Goal: Navigation & Orientation: Find specific page/section

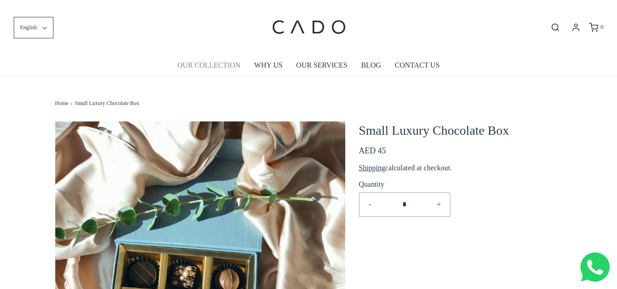
click at [190, 65] on link "OUR COLLECTION" at bounding box center [208, 65] width 63 height 21
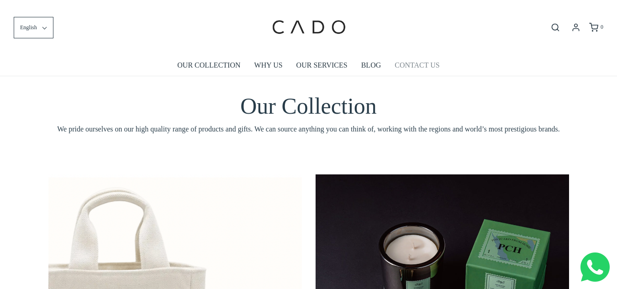
click at [421, 70] on link "CONTACT US" at bounding box center [417, 65] width 45 height 21
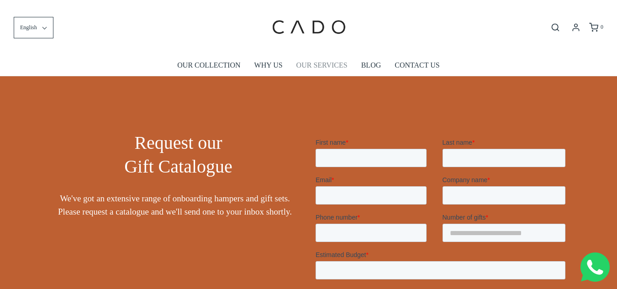
click at [314, 66] on link "OUR SERVICES" at bounding box center [322, 65] width 51 height 21
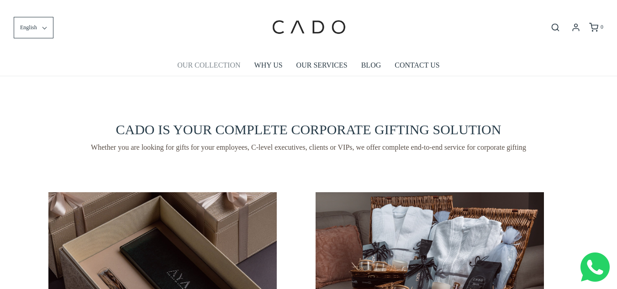
click at [206, 63] on link "OUR COLLECTION" at bounding box center [208, 65] width 63 height 21
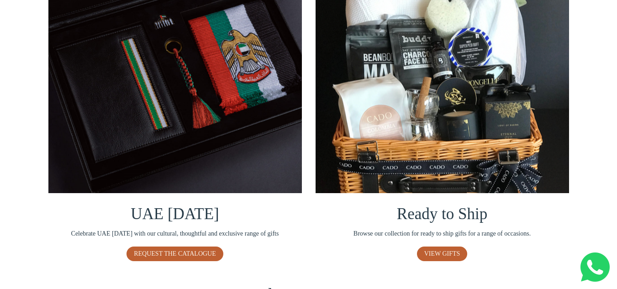
scroll to position [594, 0]
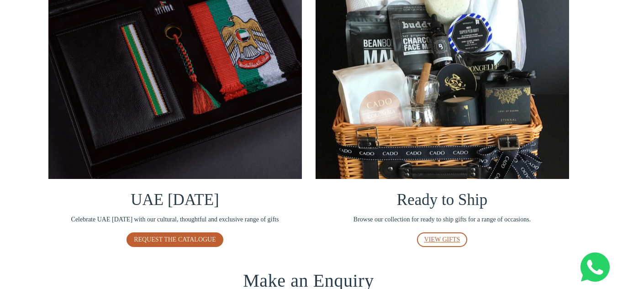
click at [447, 239] on span "VIEW GIFTS" at bounding box center [443, 239] width 36 height 7
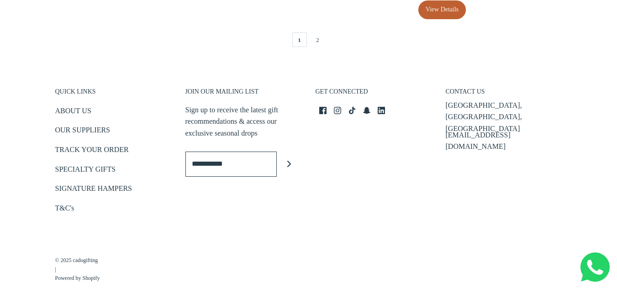
scroll to position [1968, 0]
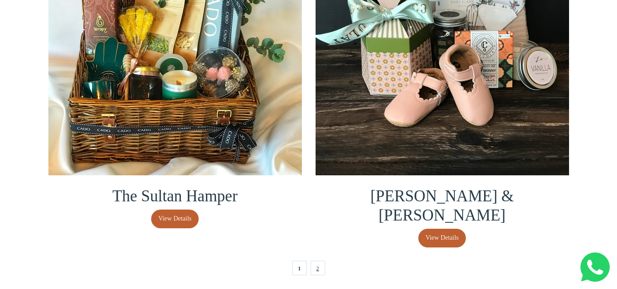
click at [316, 261] on link "2" at bounding box center [318, 268] width 15 height 15
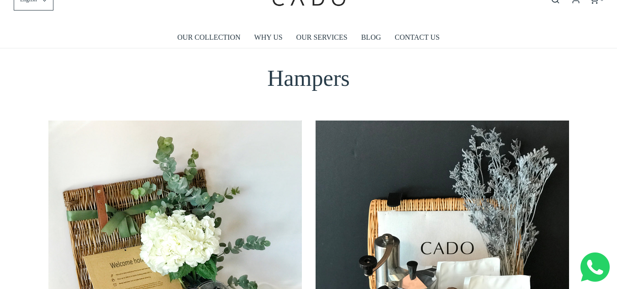
scroll to position [0, 0]
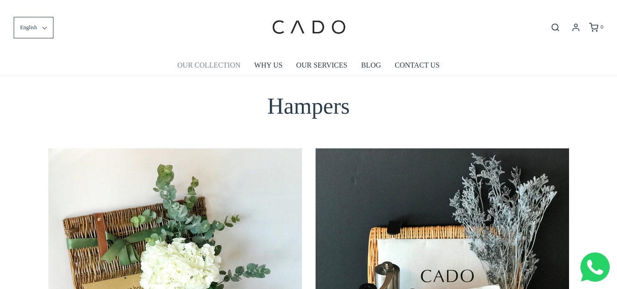
click at [199, 63] on link "OUR COLLECTION" at bounding box center [208, 65] width 63 height 21
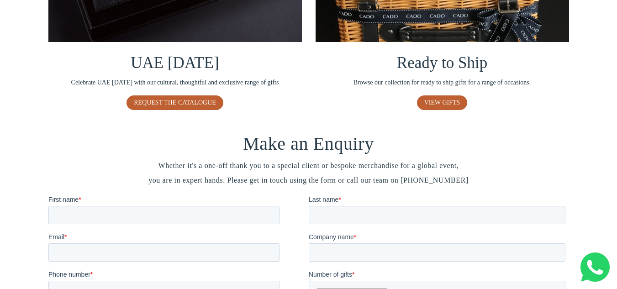
scroll to position [1143, 0]
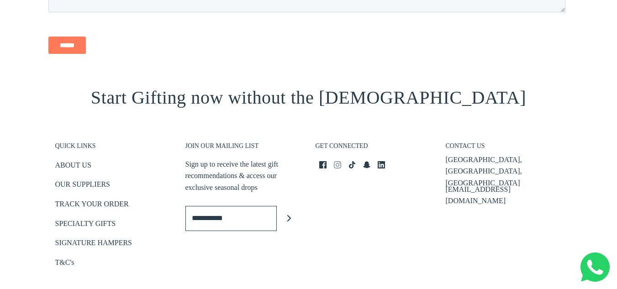
click at [336, 164] on icon "Instagram icon" at bounding box center [337, 164] width 7 height 7
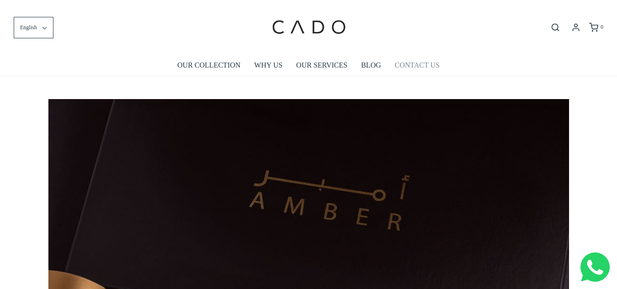
click at [427, 69] on link "CONTACT US" at bounding box center [417, 65] width 45 height 21
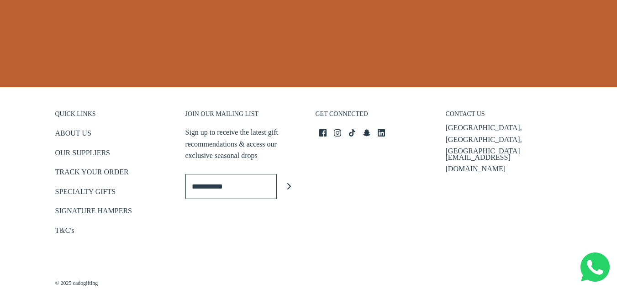
scroll to position [457, 0]
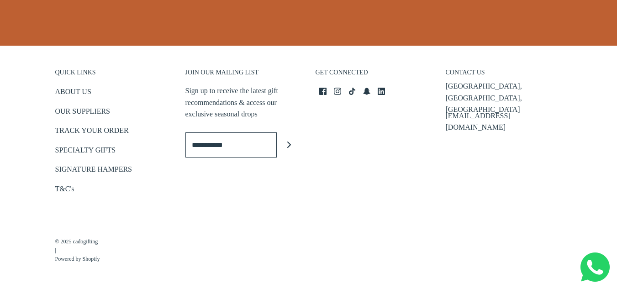
click at [237, 146] on input "Enter email" at bounding box center [231, 145] width 91 height 25
type input "**********"
click at [343, 166] on div "GET CONNECTED Facebook icon Instagram icon TikTok icon Snapchat icon LinkedIn i…" at bounding box center [374, 127] width 130 height 155
click at [355, 91] on icon at bounding box center [352, 91] width 6 height 7
click at [596, 269] on img at bounding box center [595, 267] width 29 height 29
